Goal: Information Seeking & Learning: Learn about a topic

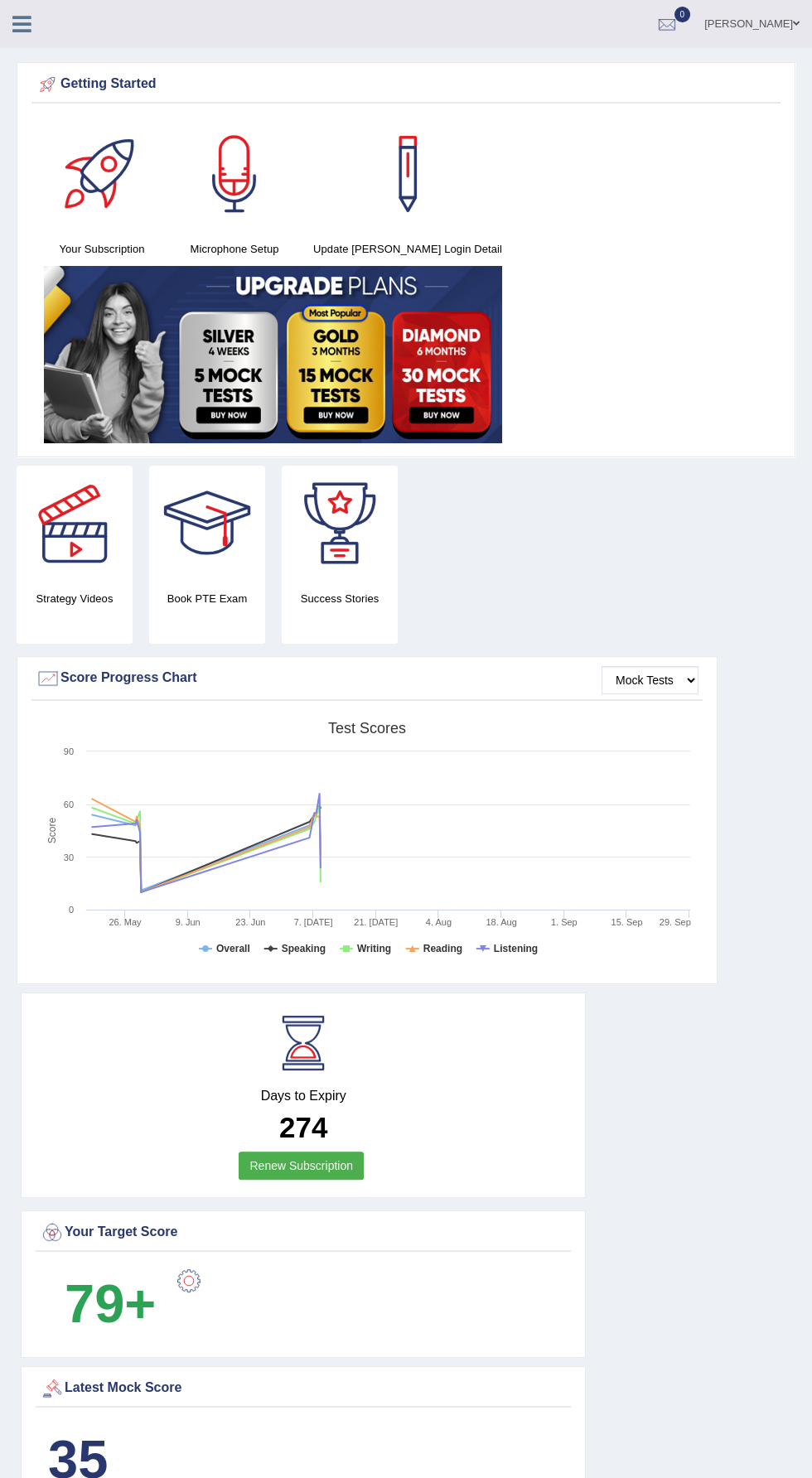
click at [22, 29] on icon at bounding box center [22, 24] width 19 height 22
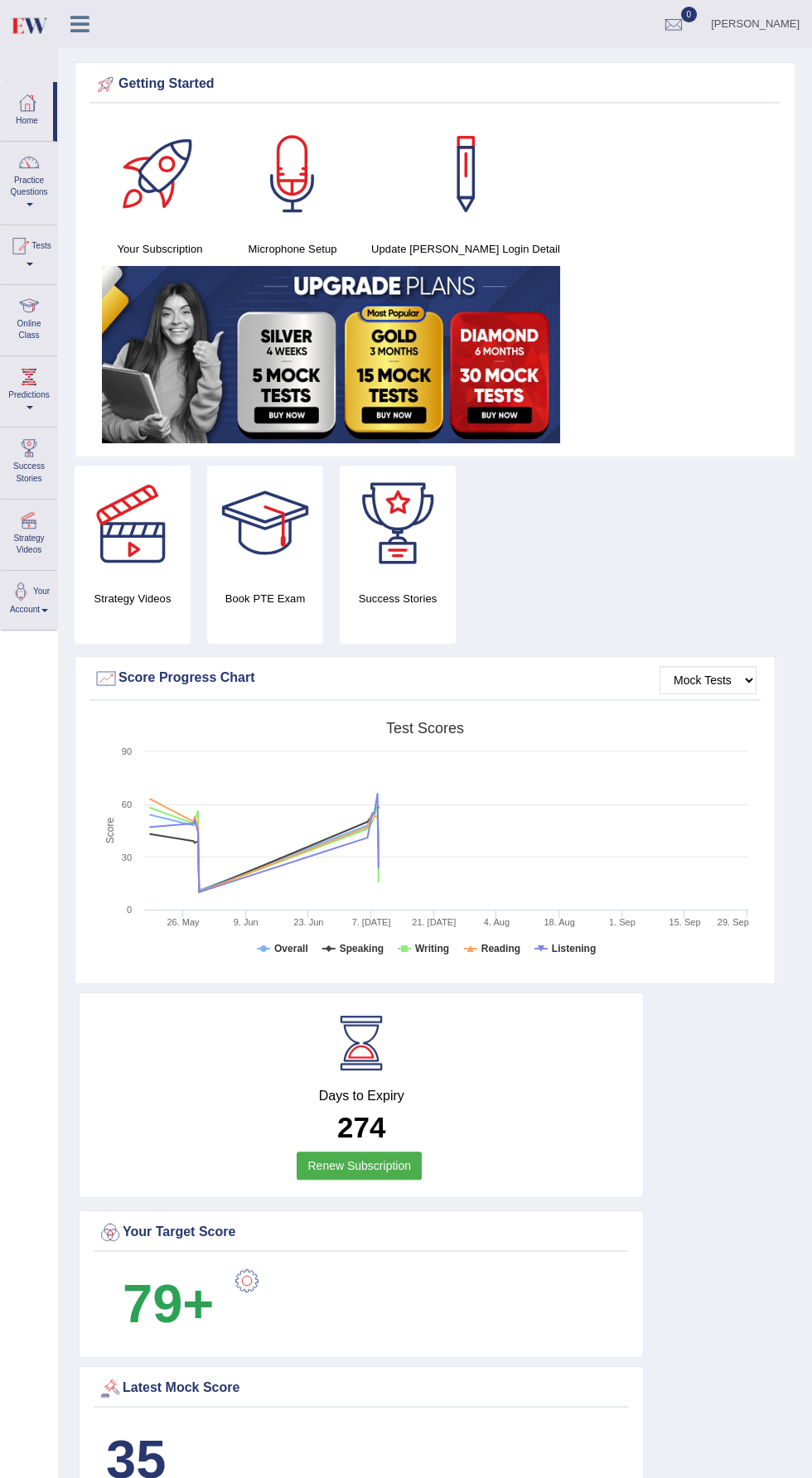
click at [29, 205] on span at bounding box center [29, 204] width 7 height 3
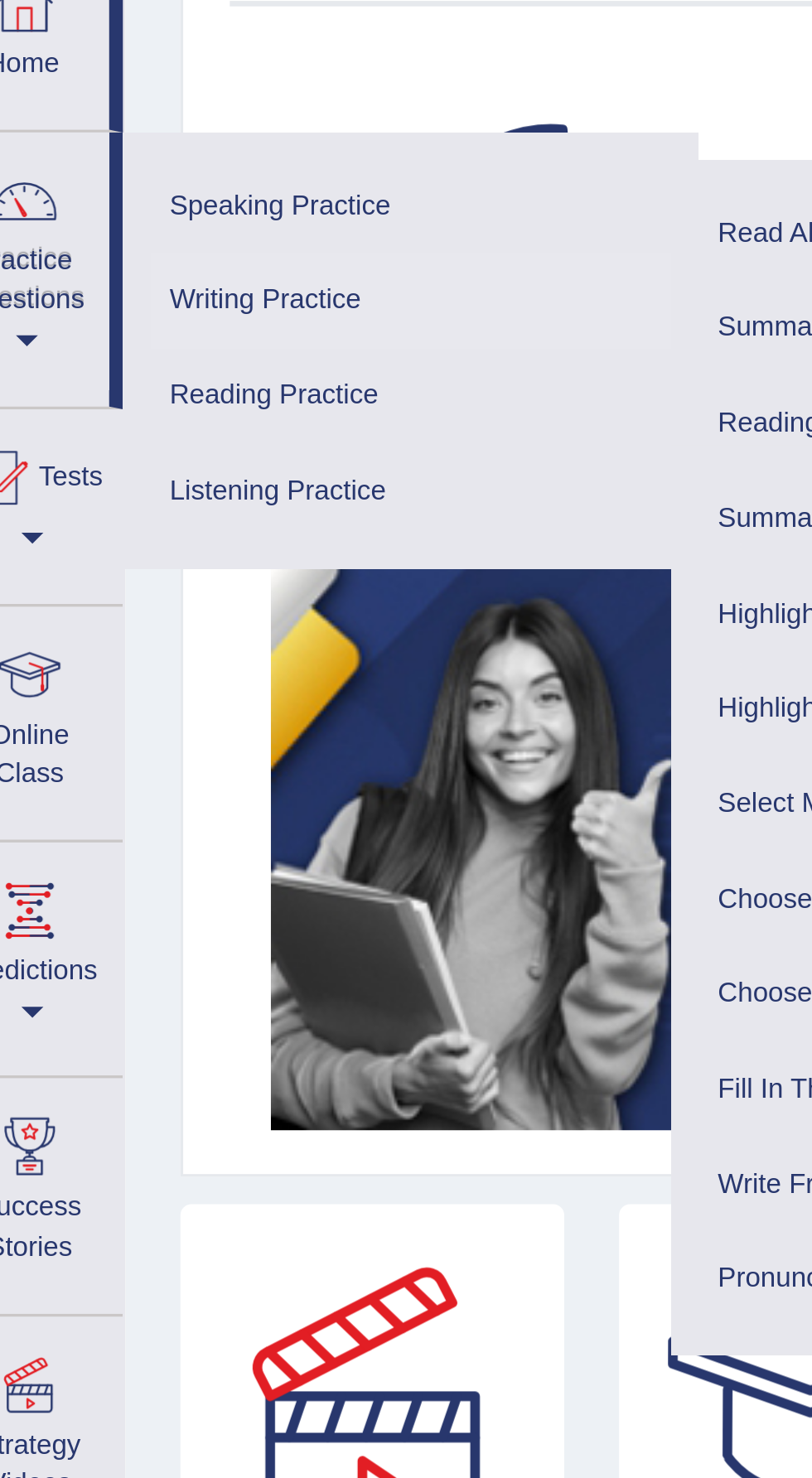
click at [103, 191] on link "Writing Practice" at bounding box center [144, 192] width 157 height 29
